Goal: Navigation & Orientation: Find specific page/section

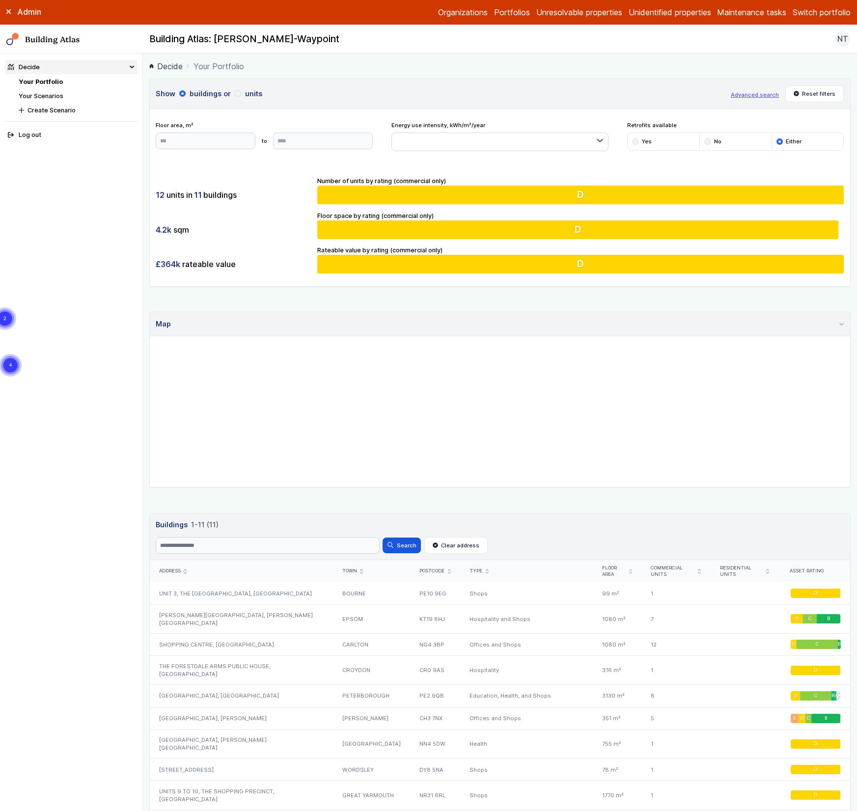
click at [51, 78] on link "Your Portfolio" at bounding box center [41, 81] width 44 height 7
click at [50, 92] on link "Your Scenarios" at bounding box center [41, 95] width 45 height 7
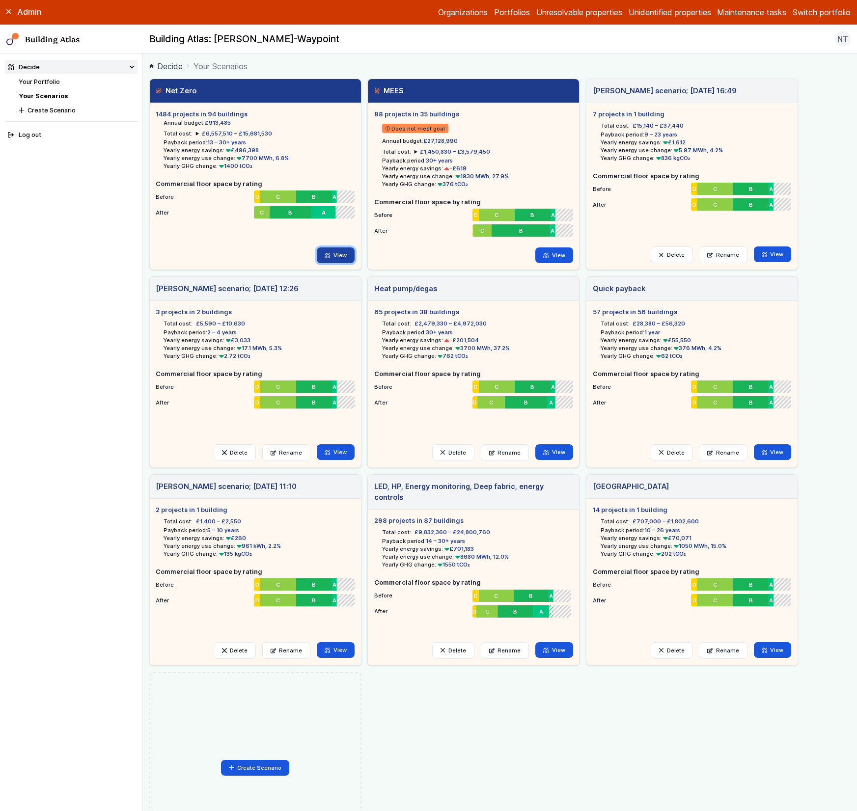
click at [342, 256] on link "View" at bounding box center [336, 255] width 38 height 16
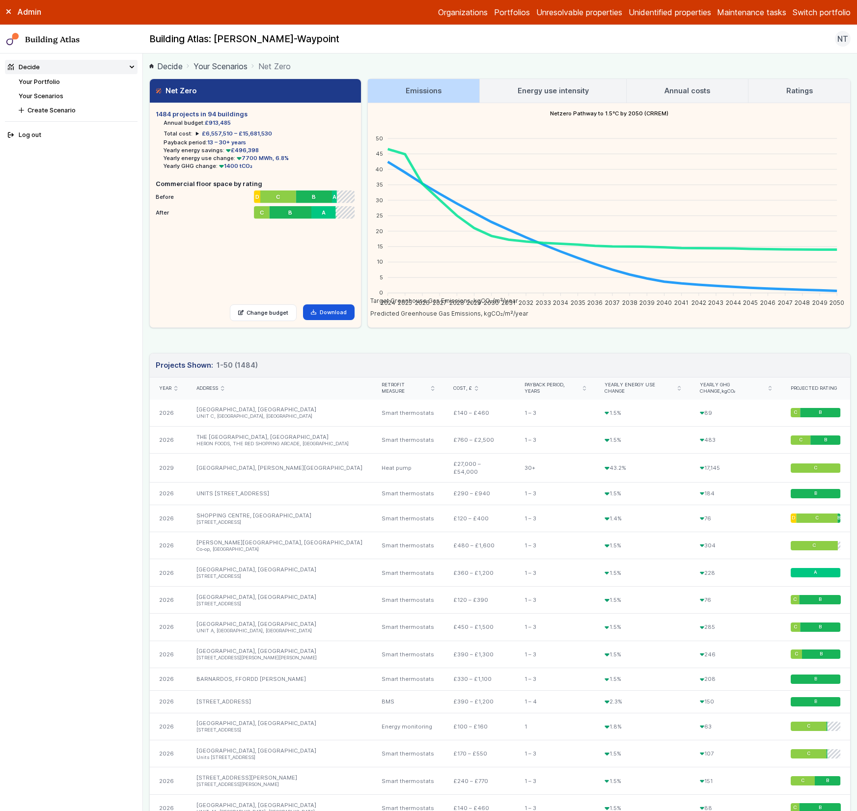
click at [810, 12] on button "Switch portfolio" at bounding box center [821, 12] width 58 height 12
click at [0, 0] on button "GP surgeries" at bounding box center [0, 0] width 0 height 0
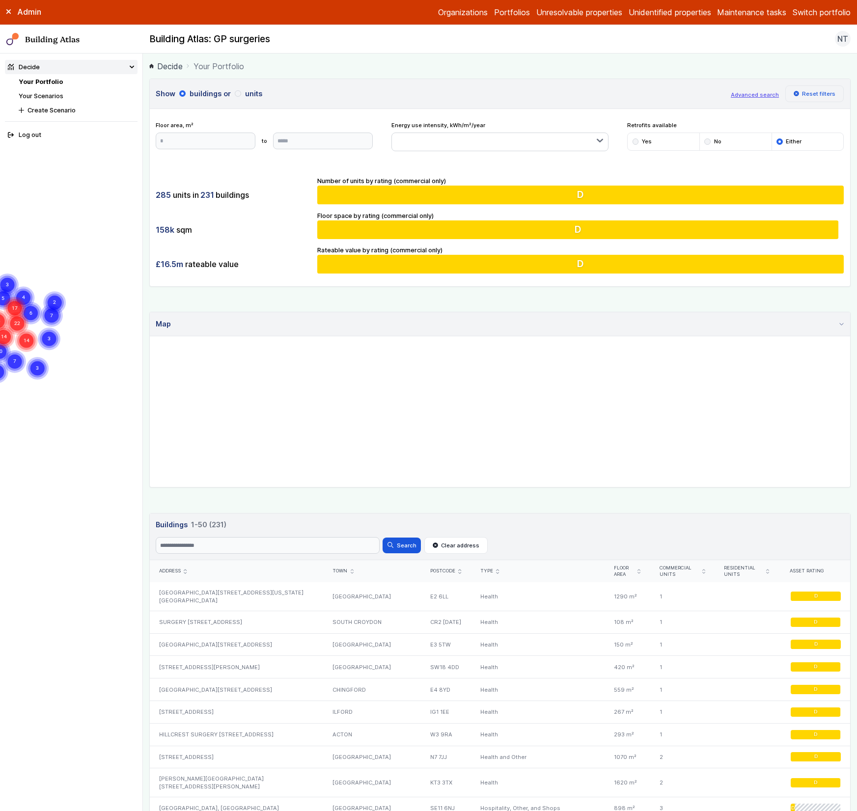
click at [812, 94] on button "Reset filters" at bounding box center [814, 93] width 59 height 17
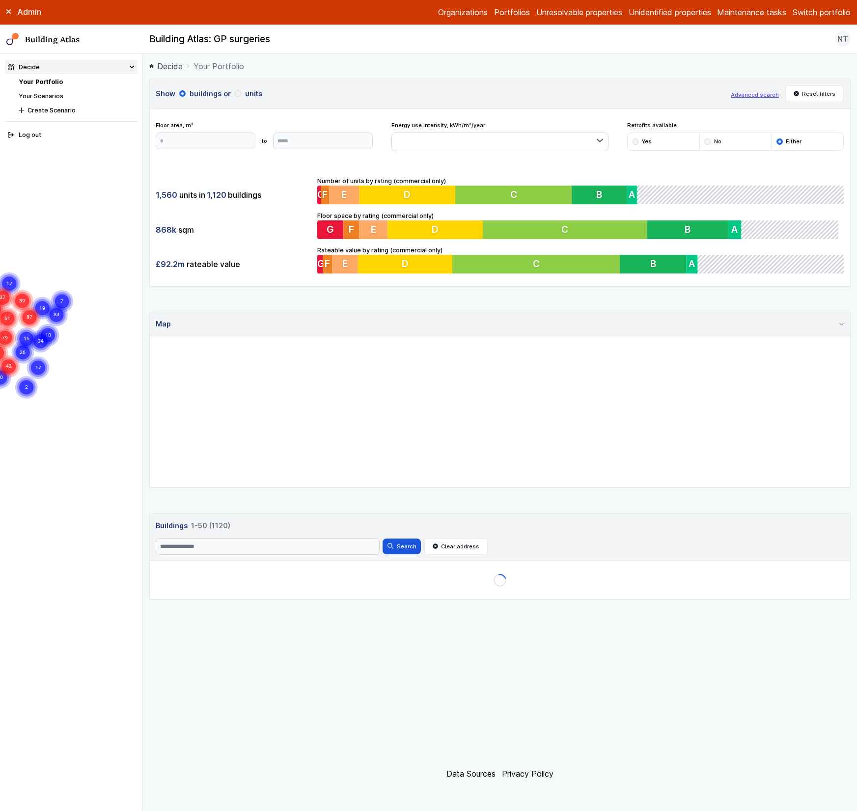
click at [54, 95] on link "Your Scenarios" at bounding box center [41, 95] width 45 height 7
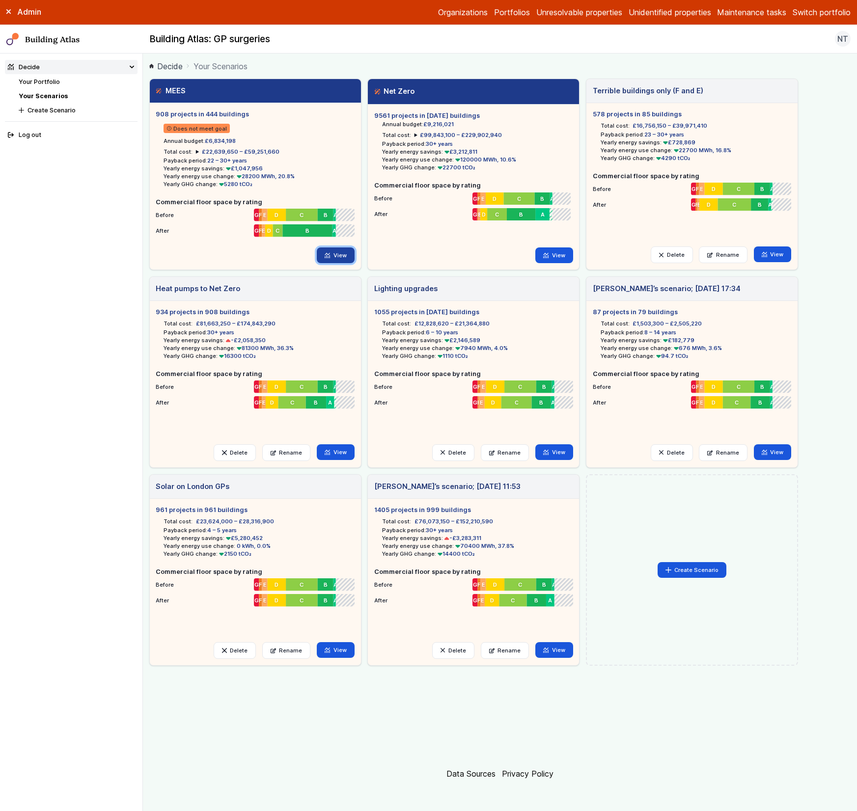
click at [337, 254] on link "View" at bounding box center [336, 255] width 38 height 16
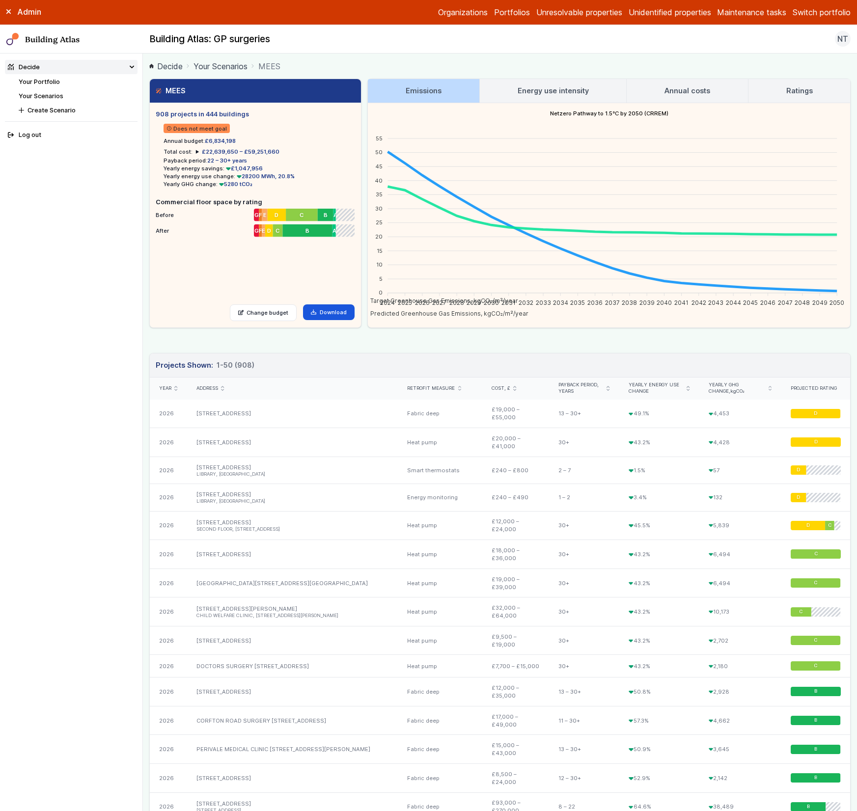
click at [34, 94] on link "Your Scenarios" at bounding box center [41, 95] width 45 height 7
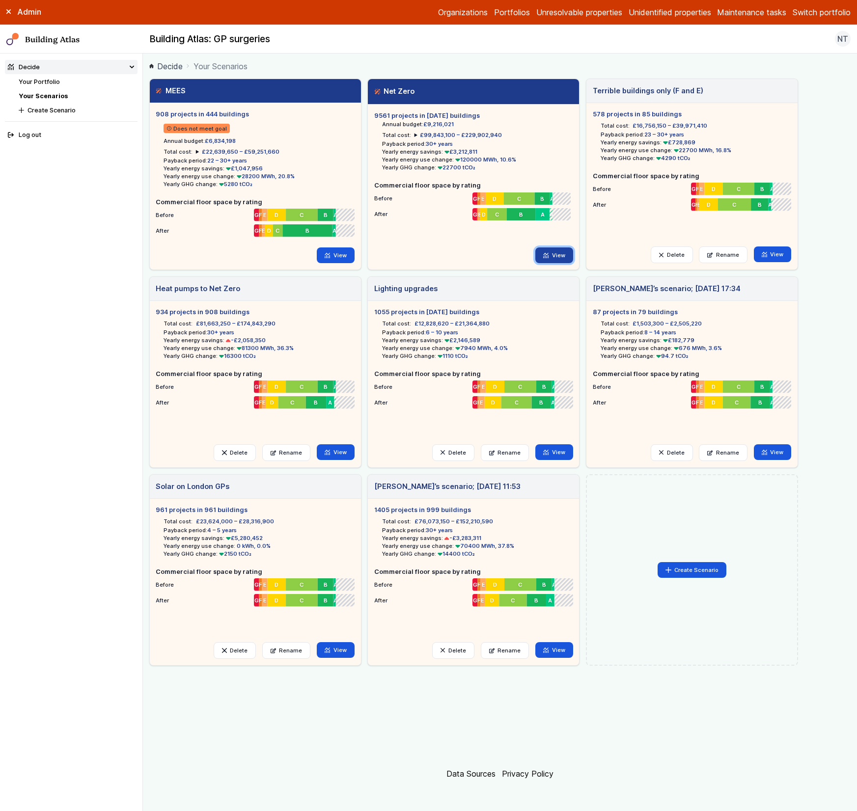
click at [560, 252] on link "View" at bounding box center [554, 255] width 38 height 16
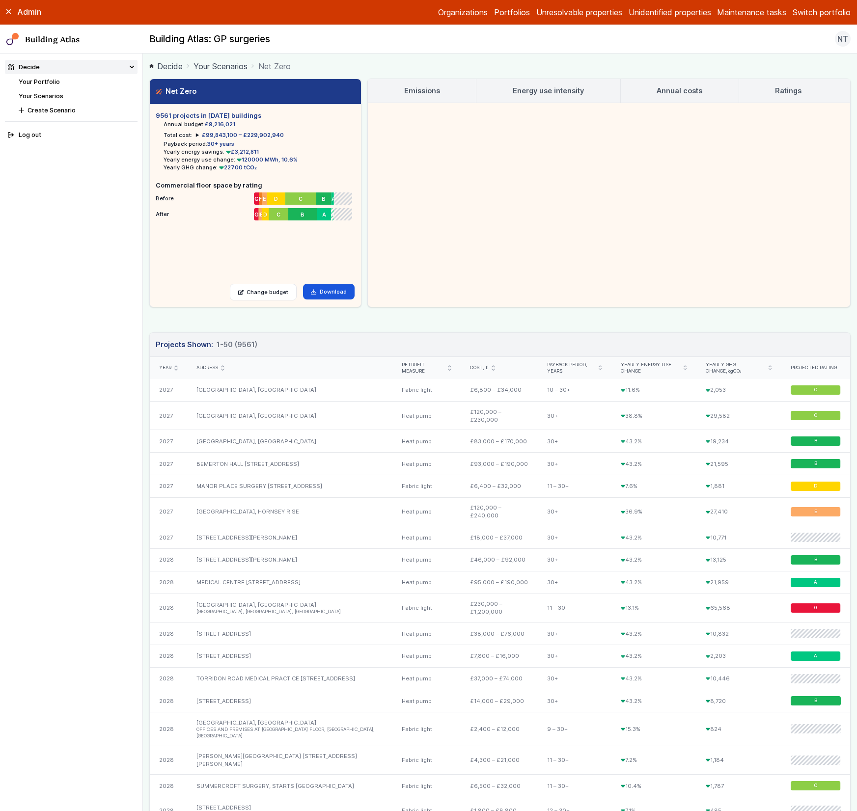
click at [437, 86] on h3 "Emissions" at bounding box center [422, 90] width 36 height 11
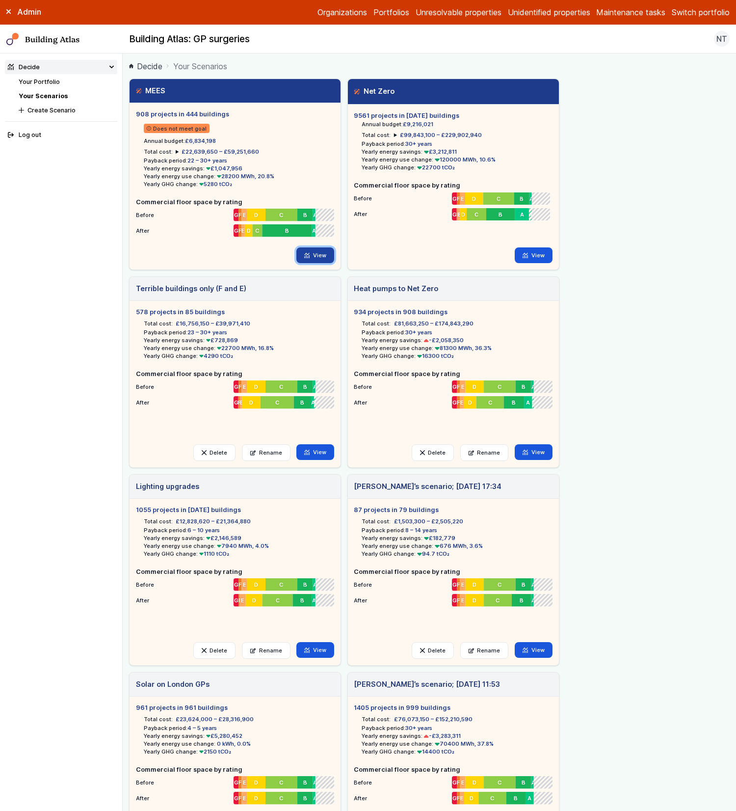
click at [323, 259] on link "View" at bounding box center [316, 255] width 38 height 16
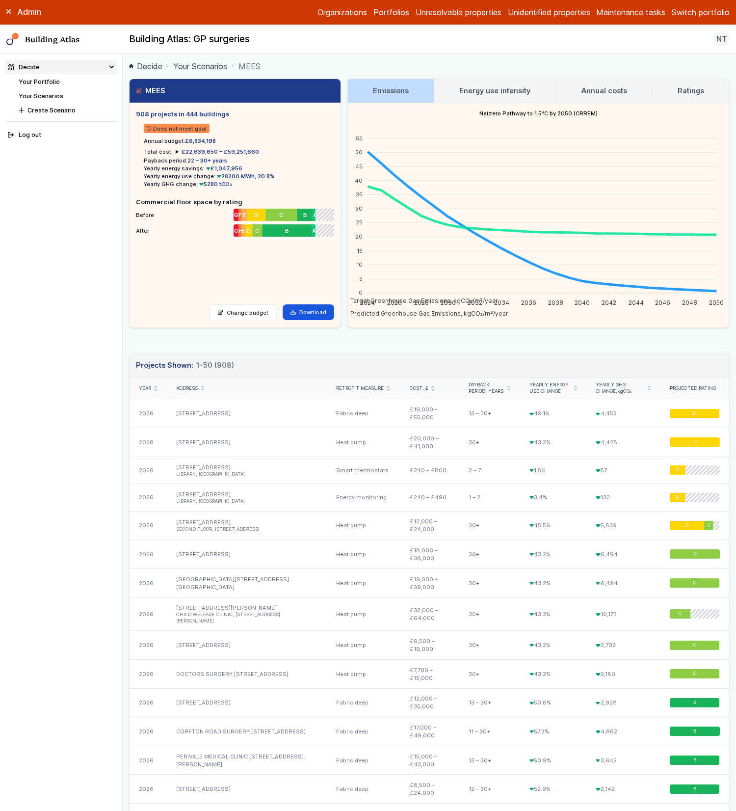
click at [507, 97] on link "Energy use intensity" at bounding box center [494, 91] width 121 height 24
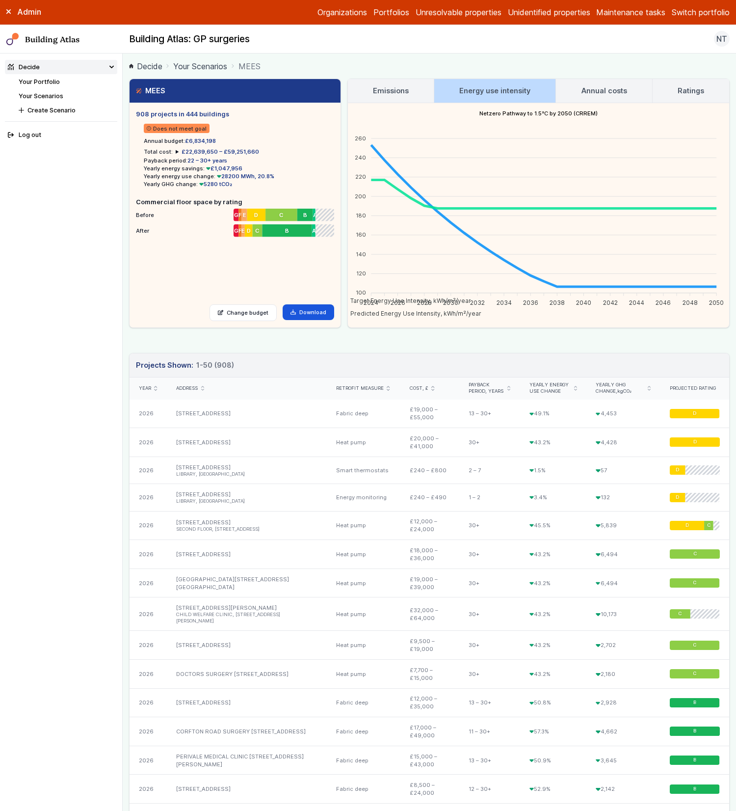
click at [54, 81] on link "Your Portfolio" at bounding box center [39, 81] width 41 height 7
click at [51, 92] on link "Your Scenarios" at bounding box center [41, 95] width 45 height 7
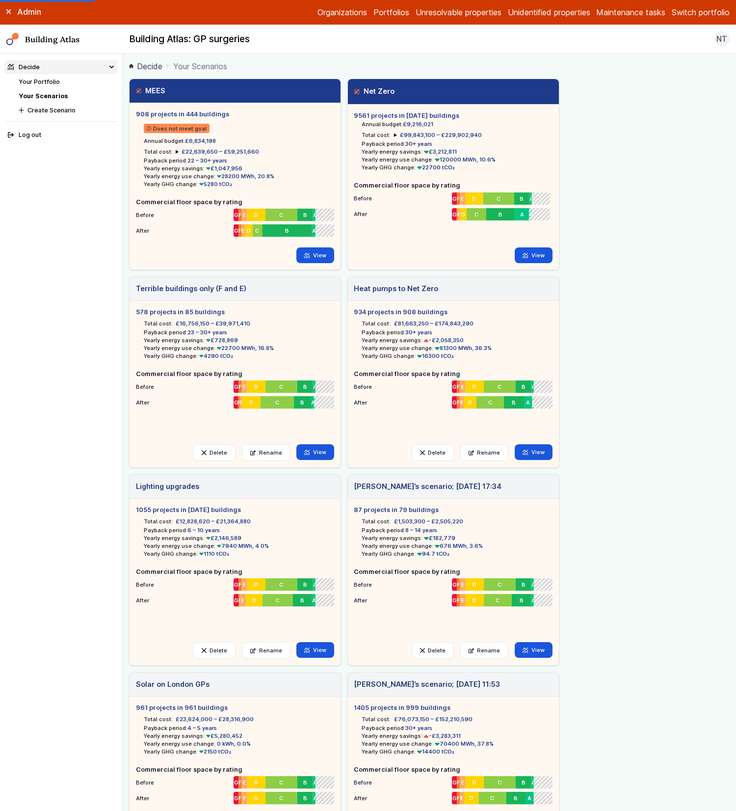
click at [705, 5] on div "Admin Organizations Portfolios Unresolvable properties Unidentified properties …" at bounding box center [368, 12] width 736 height 25
click at [703, 16] on button "Switch portfolio" at bounding box center [701, 12] width 58 height 12
click at [0, 0] on button "Westminster Demo Properties" at bounding box center [0, 0] width 0 height 0
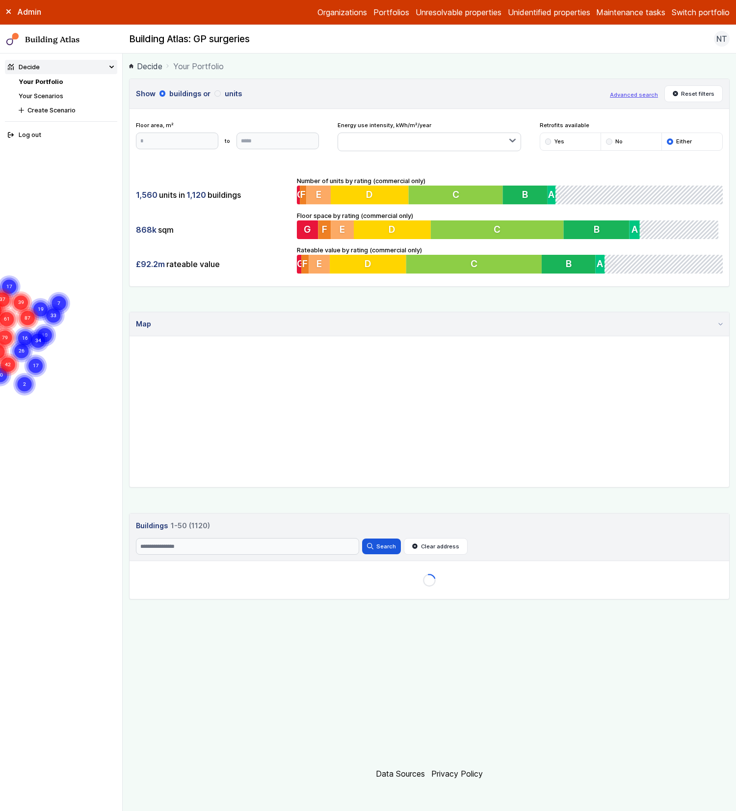
click at [37, 94] on link "Your Scenarios" at bounding box center [41, 95] width 45 height 7
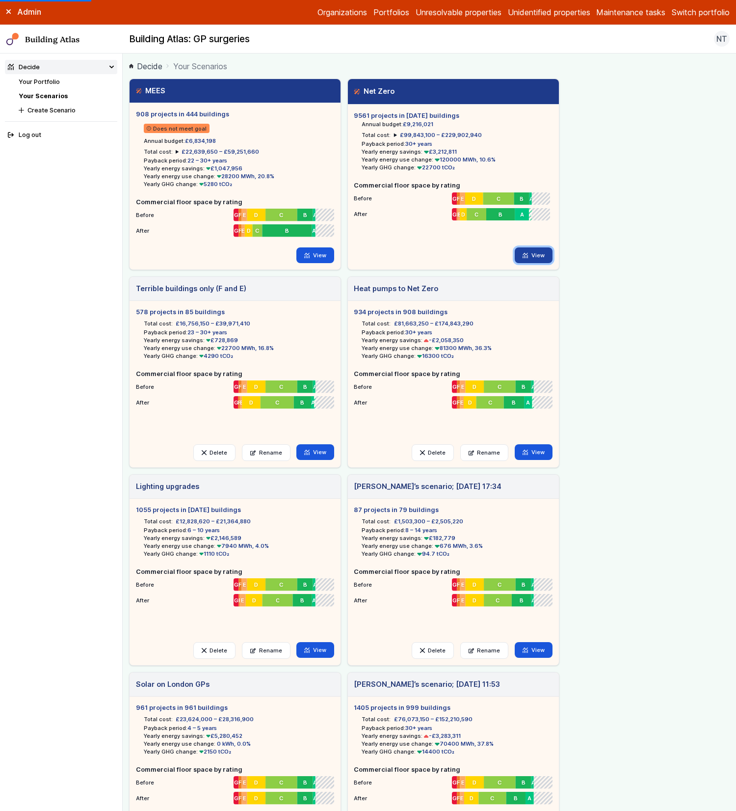
click at [535, 255] on link "View" at bounding box center [534, 255] width 38 height 16
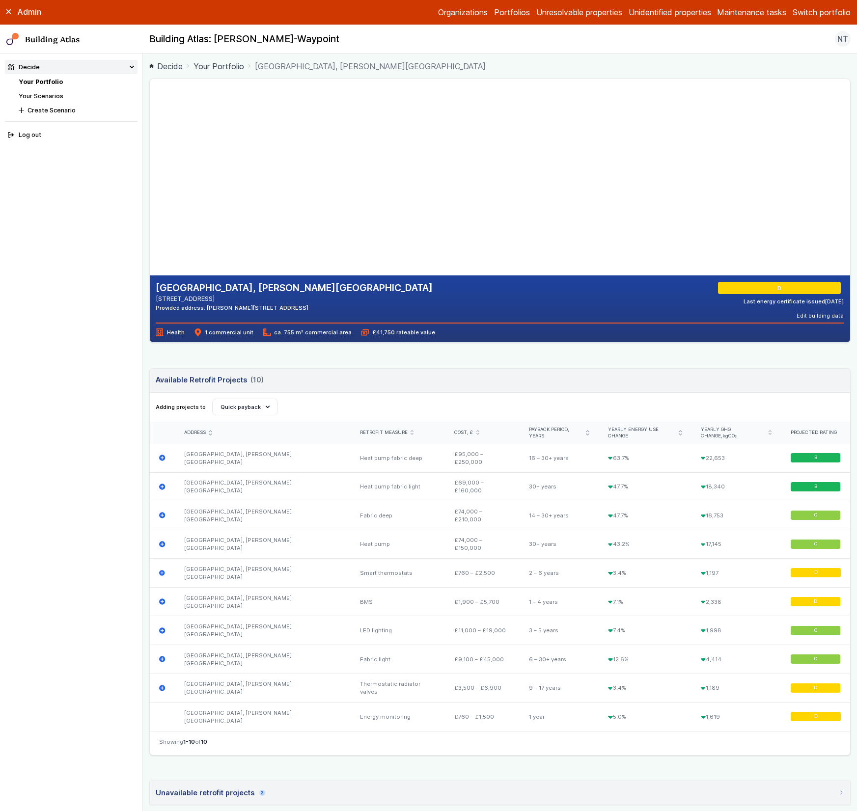
scroll to position [47, 0]
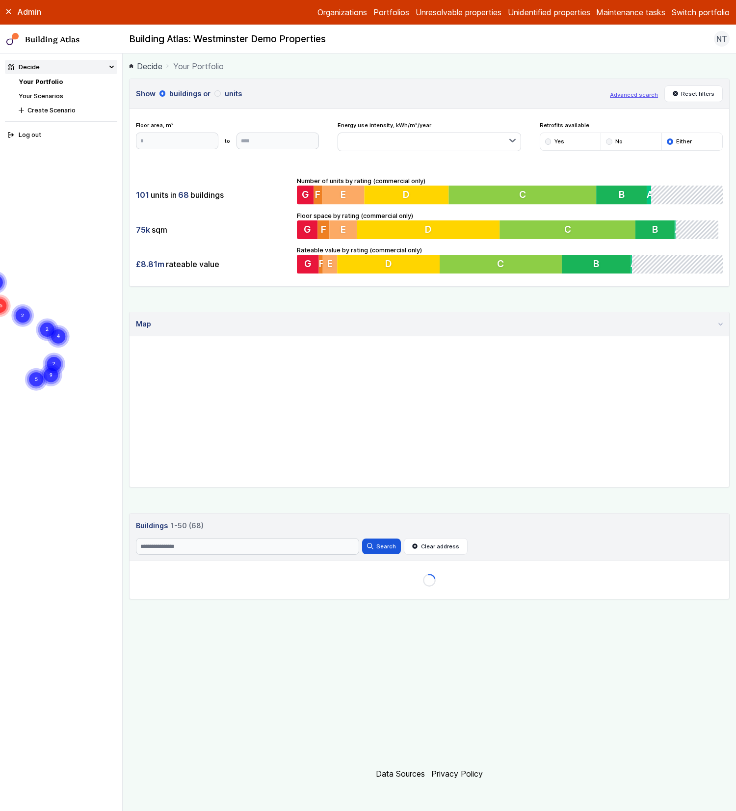
click at [59, 94] on link "Your Scenarios" at bounding box center [41, 95] width 45 height 7
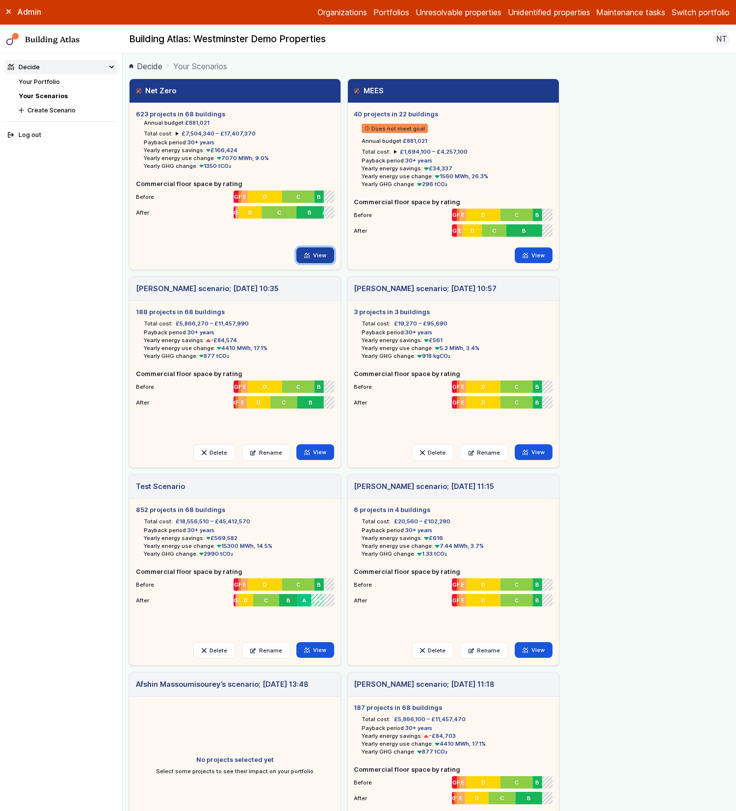
click at [318, 256] on link "View" at bounding box center [316, 255] width 38 height 16
